Goal: Task Accomplishment & Management: Complete application form

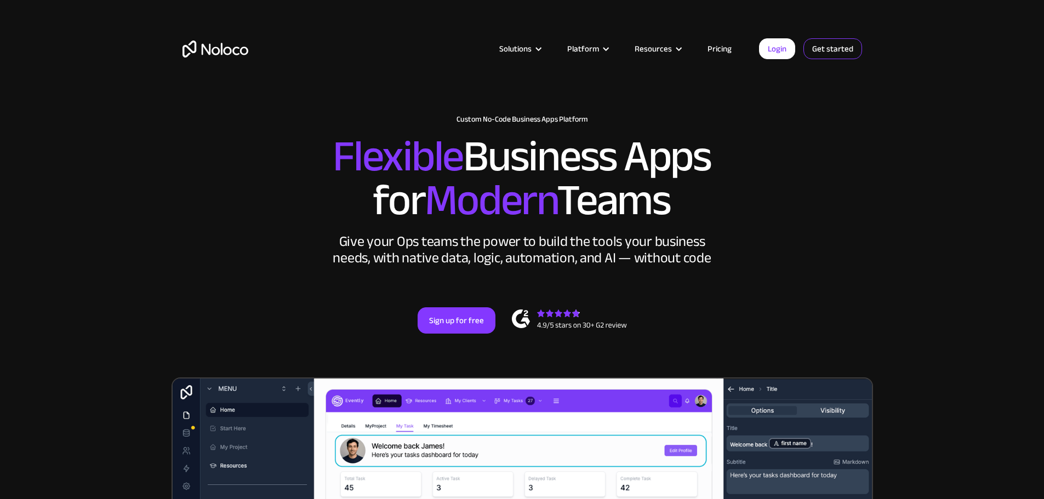
click at [838, 50] on link "Get started" at bounding box center [833, 48] width 59 height 21
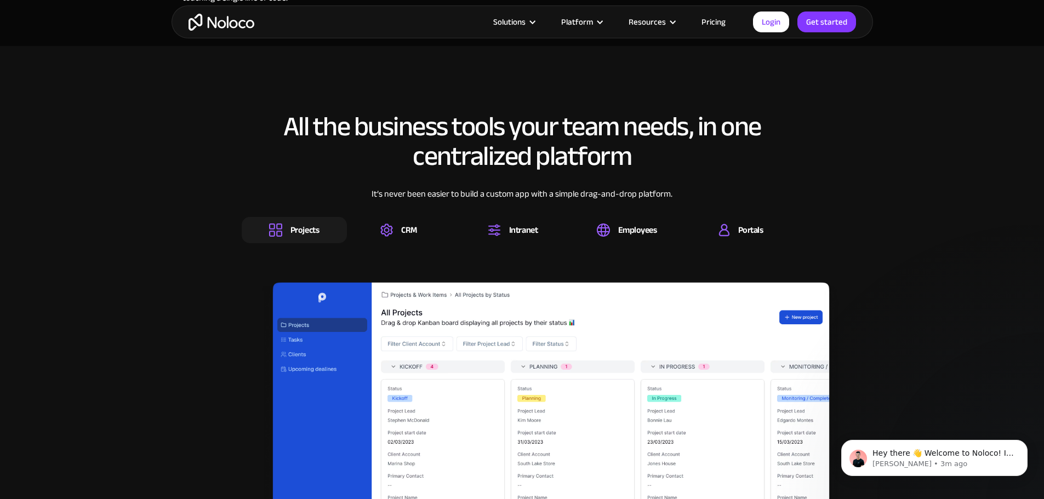
scroll to position [1754, 0]
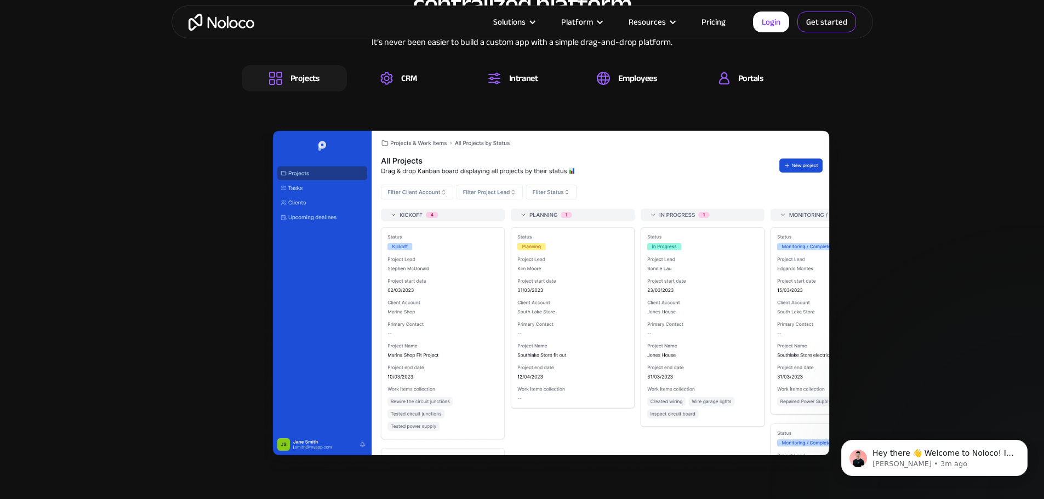
click at [824, 28] on link "Get started" at bounding box center [827, 22] width 59 height 21
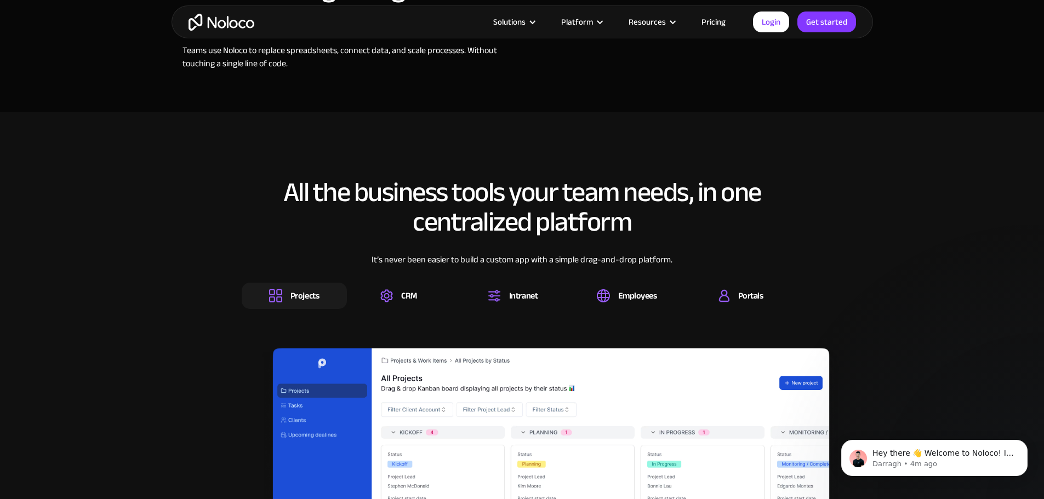
scroll to position [1535, 0]
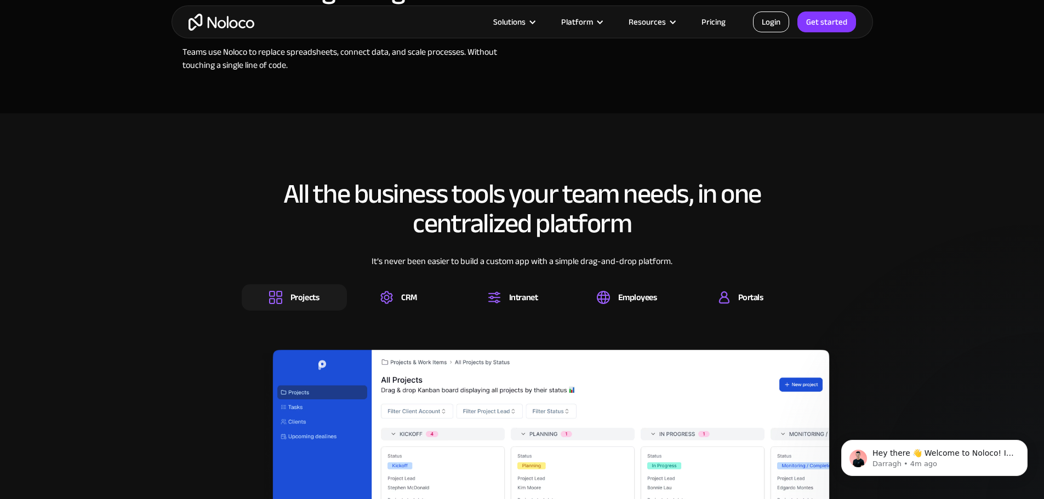
click at [772, 25] on link "Login" at bounding box center [771, 22] width 36 height 21
click at [847, 23] on link "Get started" at bounding box center [827, 22] width 59 height 21
click at [829, 22] on link "Get started" at bounding box center [827, 22] width 59 height 21
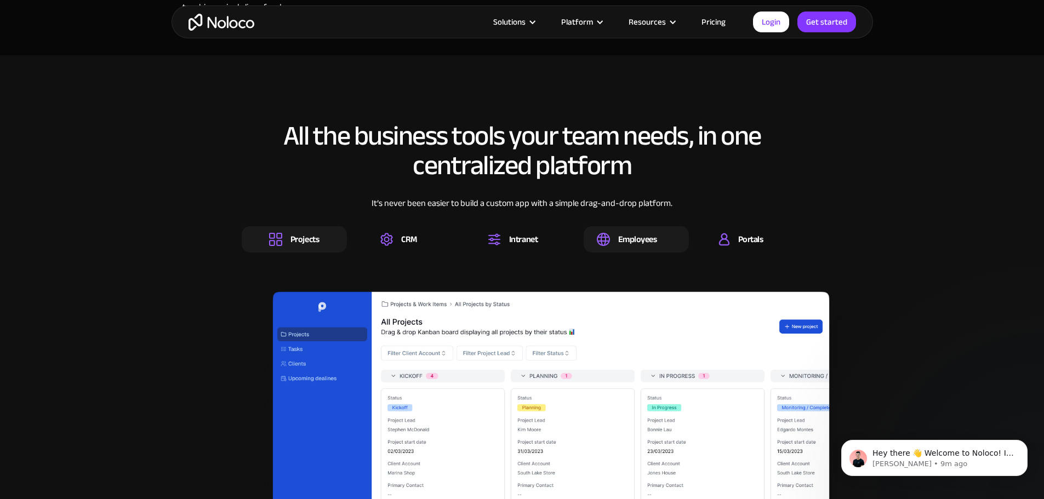
scroll to position [1590, 0]
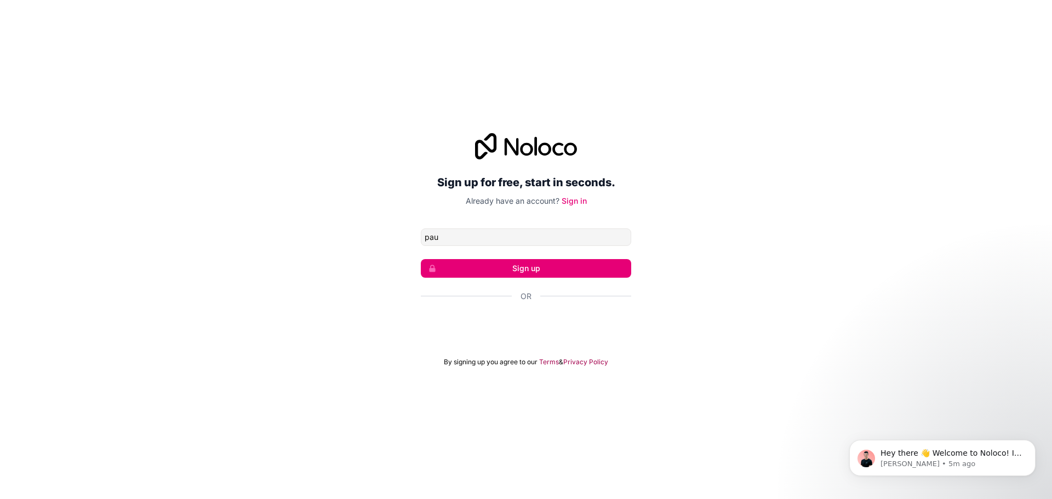
type input "pauloreis.pl@hotmail.com"
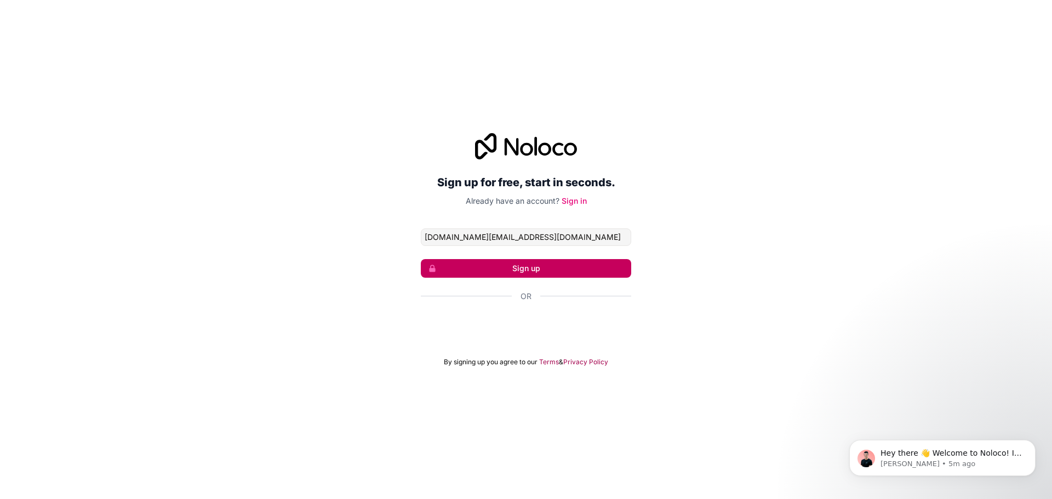
click at [517, 261] on button "Sign up" at bounding box center [526, 268] width 210 height 19
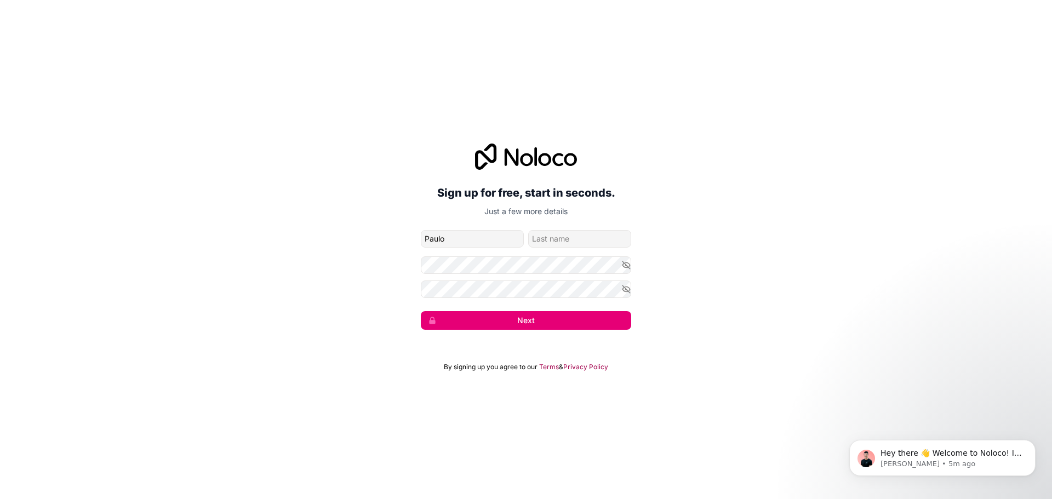
type input "Paulo"
type input "Reis"
click at [634, 264] on div "Sign up for free, start in seconds. Just a few more details pauloreis.pl@hotmai…" at bounding box center [526, 236] width 1052 height 217
click at [626, 262] on icon "button" at bounding box center [627, 265] width 10 height 10
click at [308, 277] on div "Sign up for free, start in seconds. Just a few more details pauloreis.pl@hotmai…" at bounding box center [526, 236] width 1052 height 217
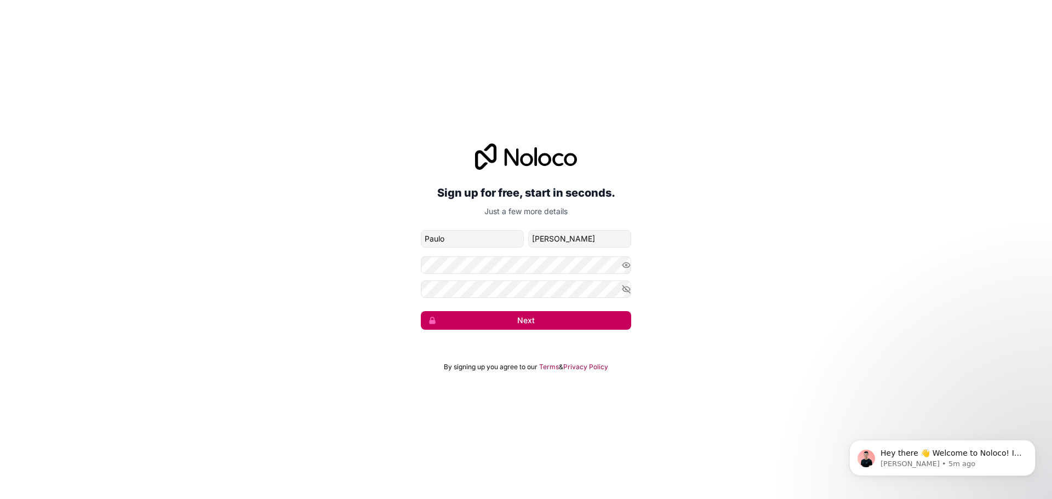
click at [488, 327] on button "Next" at bounding box center [526, 320] width 210 height 19
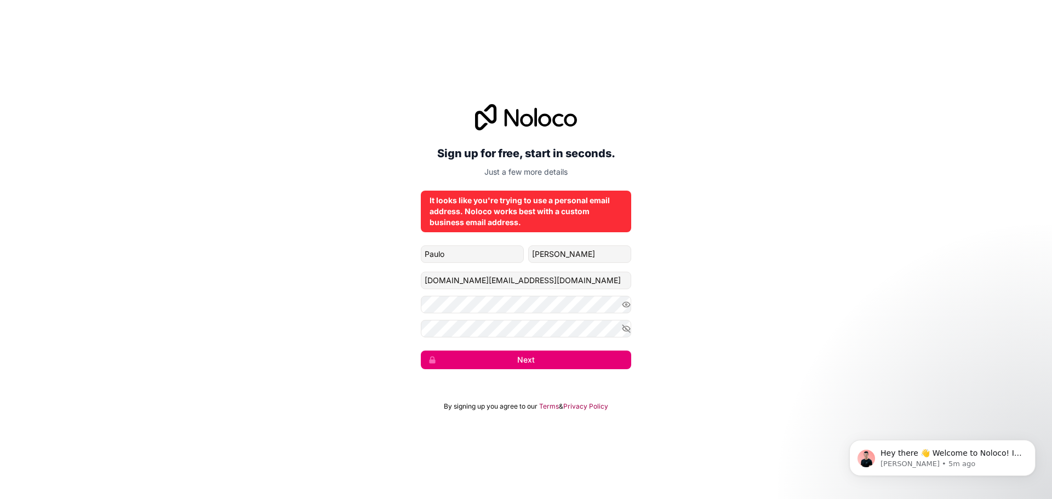
click at [515, 201] on div "It looks like you're trying to use a personal email address. Noloco works best …" at bounding box center [526, 211] width 193 height 33
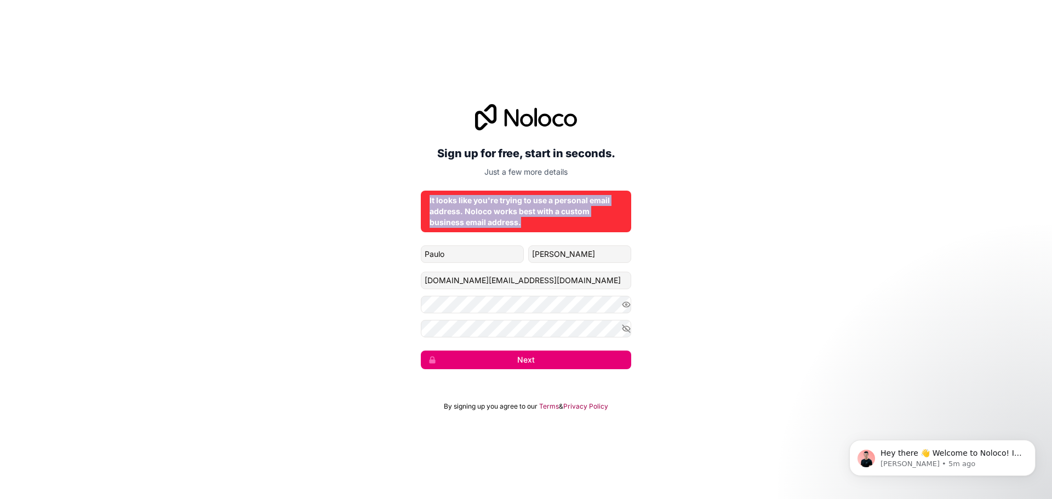
click at [515, 201] on div "It looks like you're trying to use a personal email address. Noloco works best …" at bounding box center [526, 211] width 193 height 33
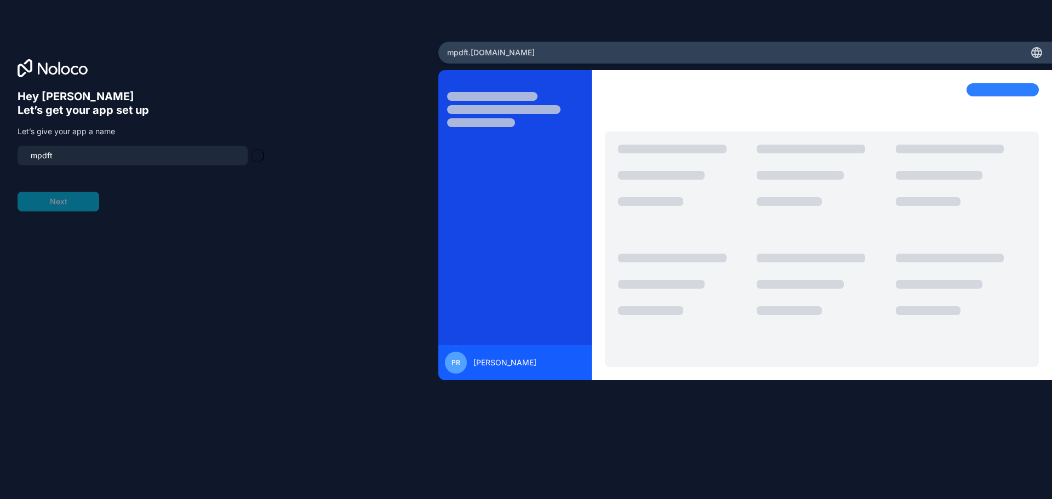
type input "mpdft-app"
click at [1035, 481] on div "Open Intercom Messenger" at bounding box center [1028, 475] width 29 height 29
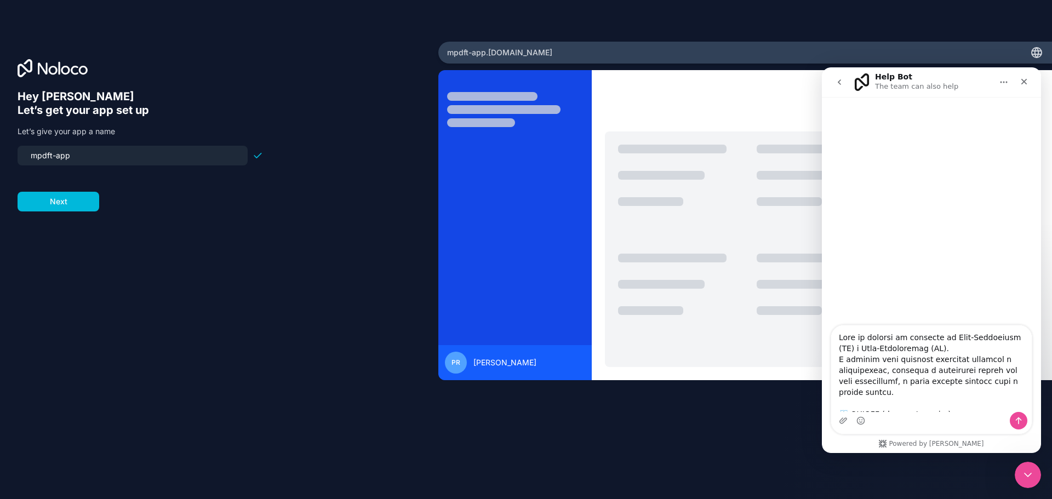
scroll to position [1520, 0]
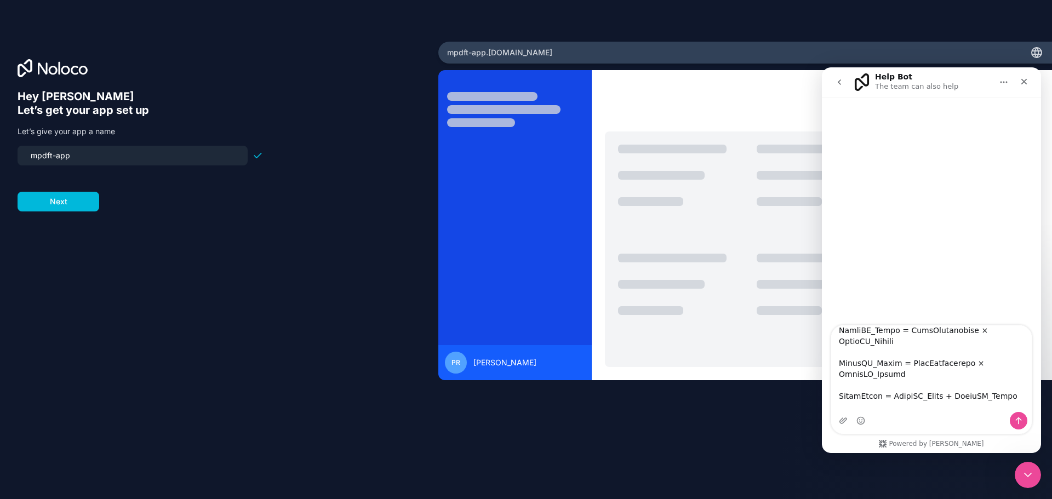
type textarea "Crie um sistema de controle de Vale-Transporte (VT) e Vale-Alimentação (VA). O …"
click at [1019, 419] on icon "Send a message…" at bounding box center [1019, 421] width 6 height 7
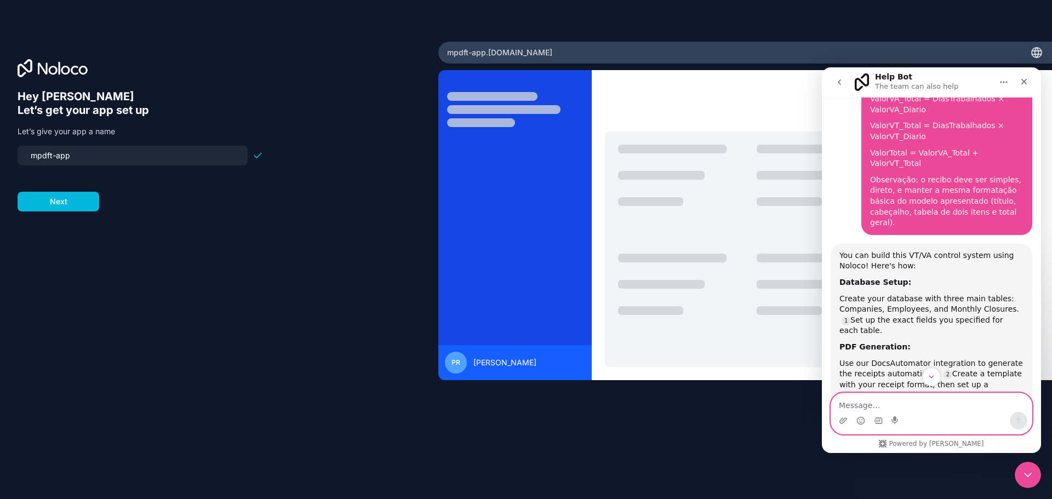
scroll to position [1411, 0]
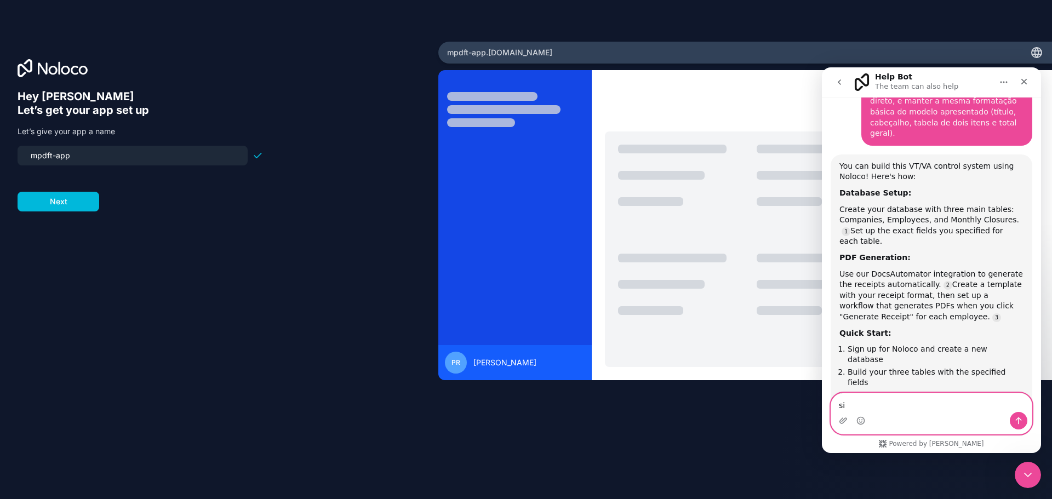
type textarea "sim"
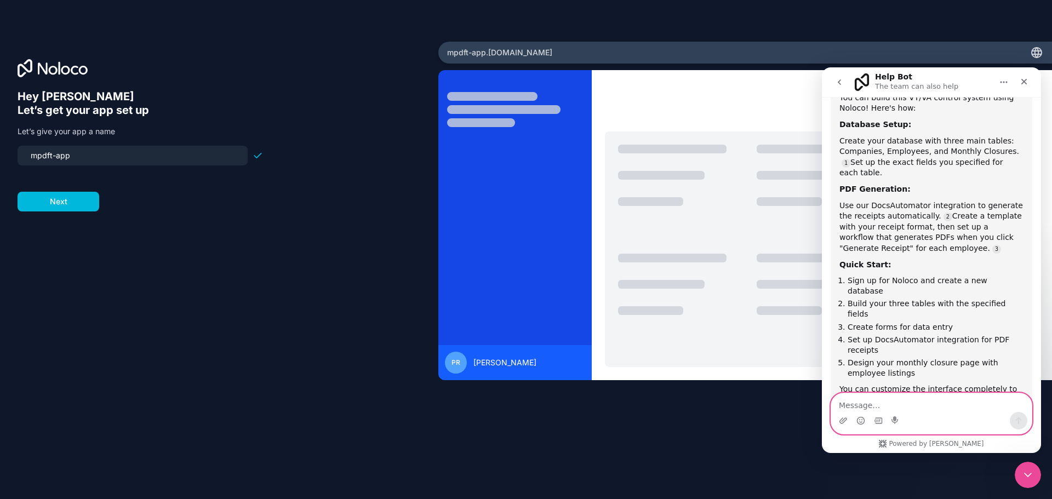
scroll to position [1498, 0]
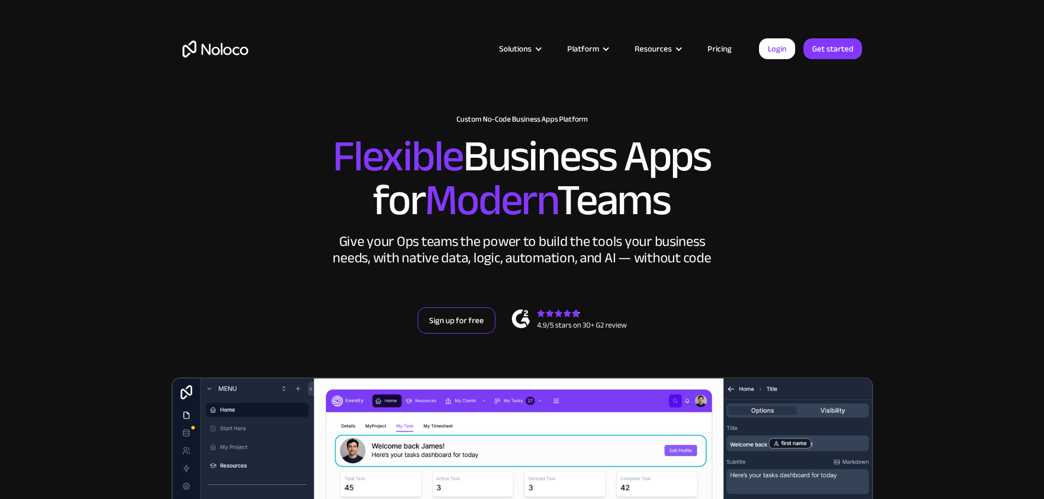
click at [462, 334] on link "Sign up for free" at bounding box center [457, 321] width 78 height 26
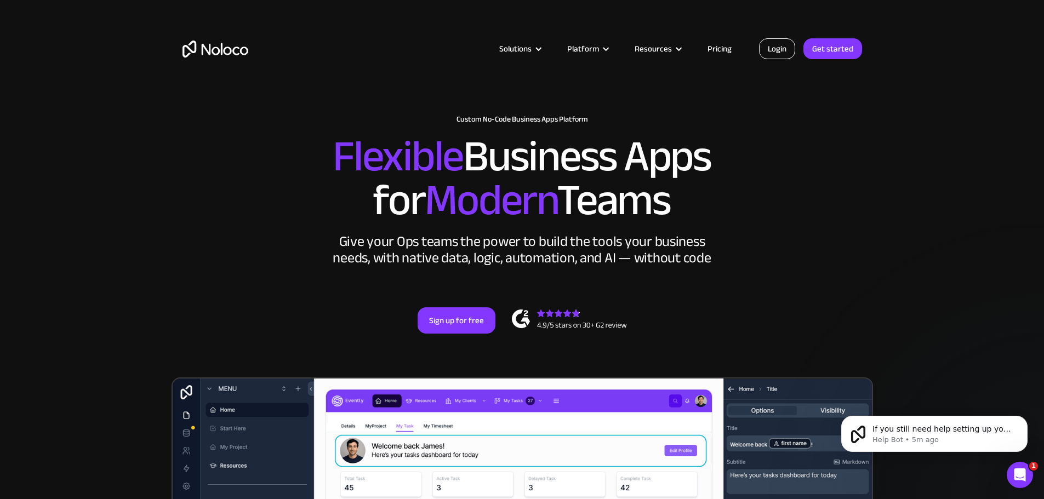
click at [782, 52] on link "Login" at bounding box center [777, 48] width 36 height 21
